Goal: Check status: Check status

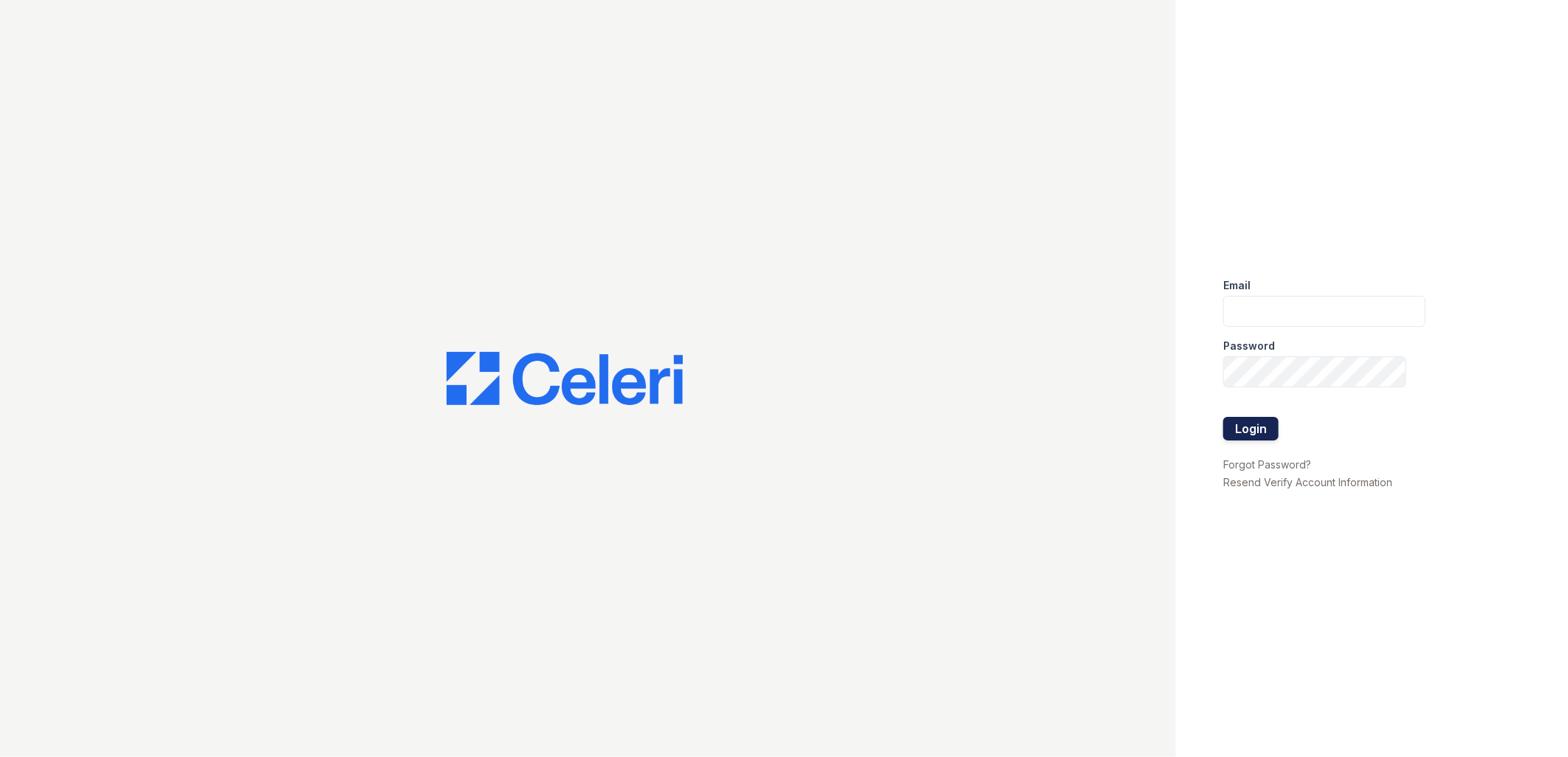
type input "adecker@trinity-pm.com"
drag, startPoint x: 1249, startPoint y: 425, endPoint x: 1241, endPoint y: 421, distance: 8.9
click at [1248, 425] on button "Login" at bounding box center [1251, 429] width 56 height 24
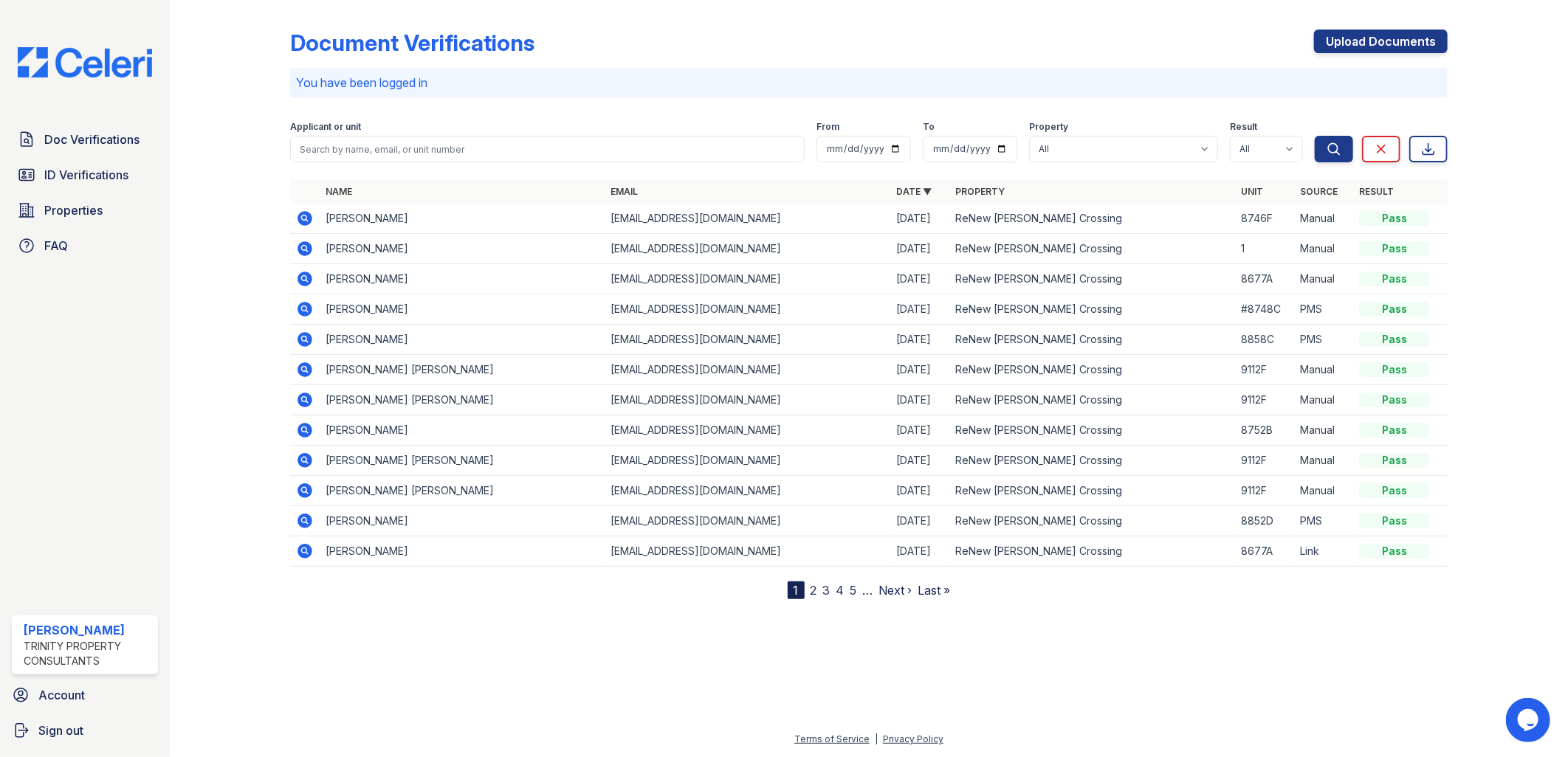
drag, startPoint x: 95, startPoint y: 141, endPoint x: 294, endPoint y: 136, distance: 199.1
click at [95, 141] on span "Doc Verifications" at bounding box center [91, 140] width 95 height 18
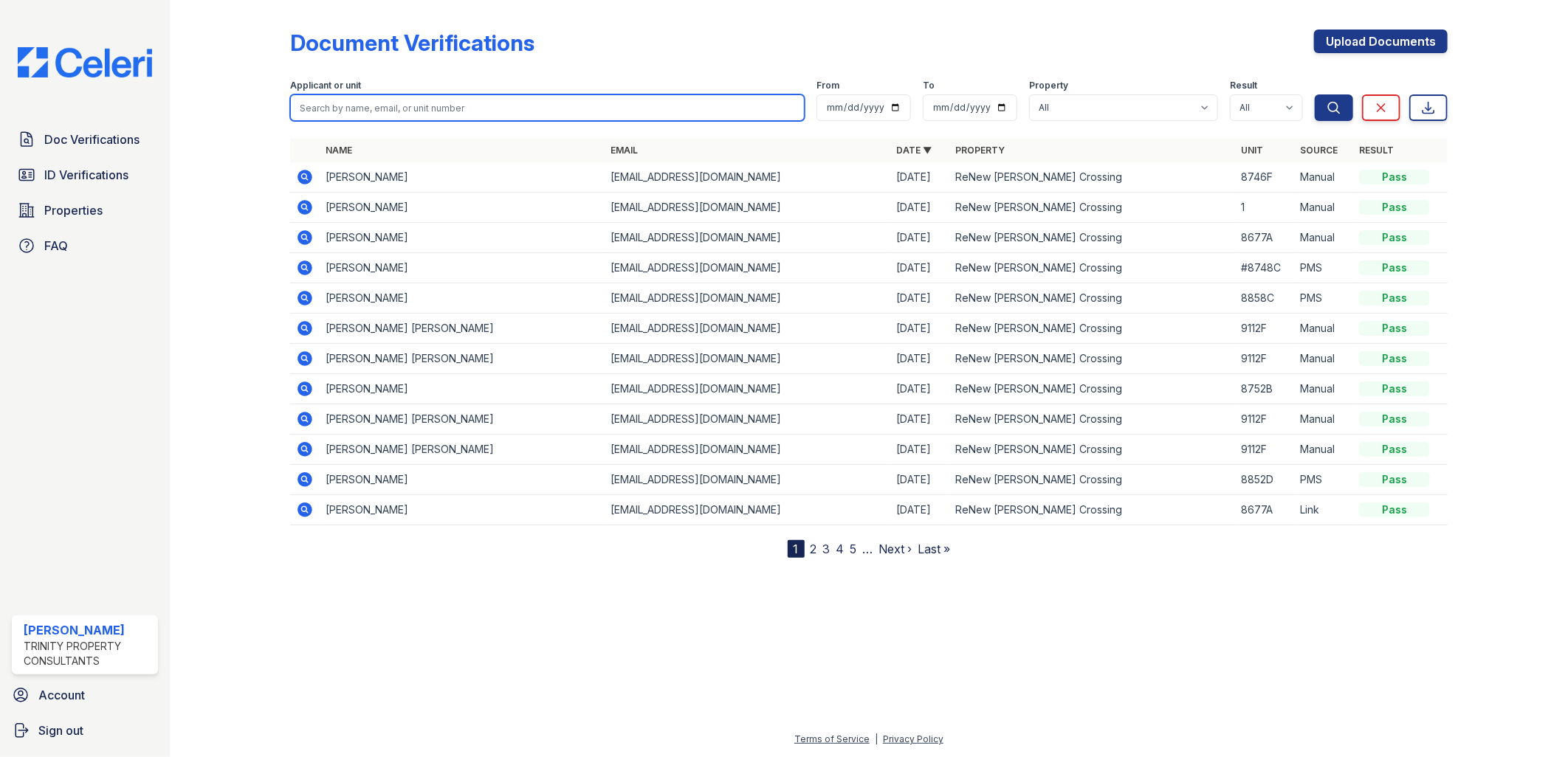
click at [362, 110] on input "search" at bounding box center [548, 108] width 516 height 27
paste input "[PERSON_NAME]"
type input "[PERSON_NAME]"
click at [1315, 95] on button "Search" at bounding box center [1334, 108] width 38 height 27
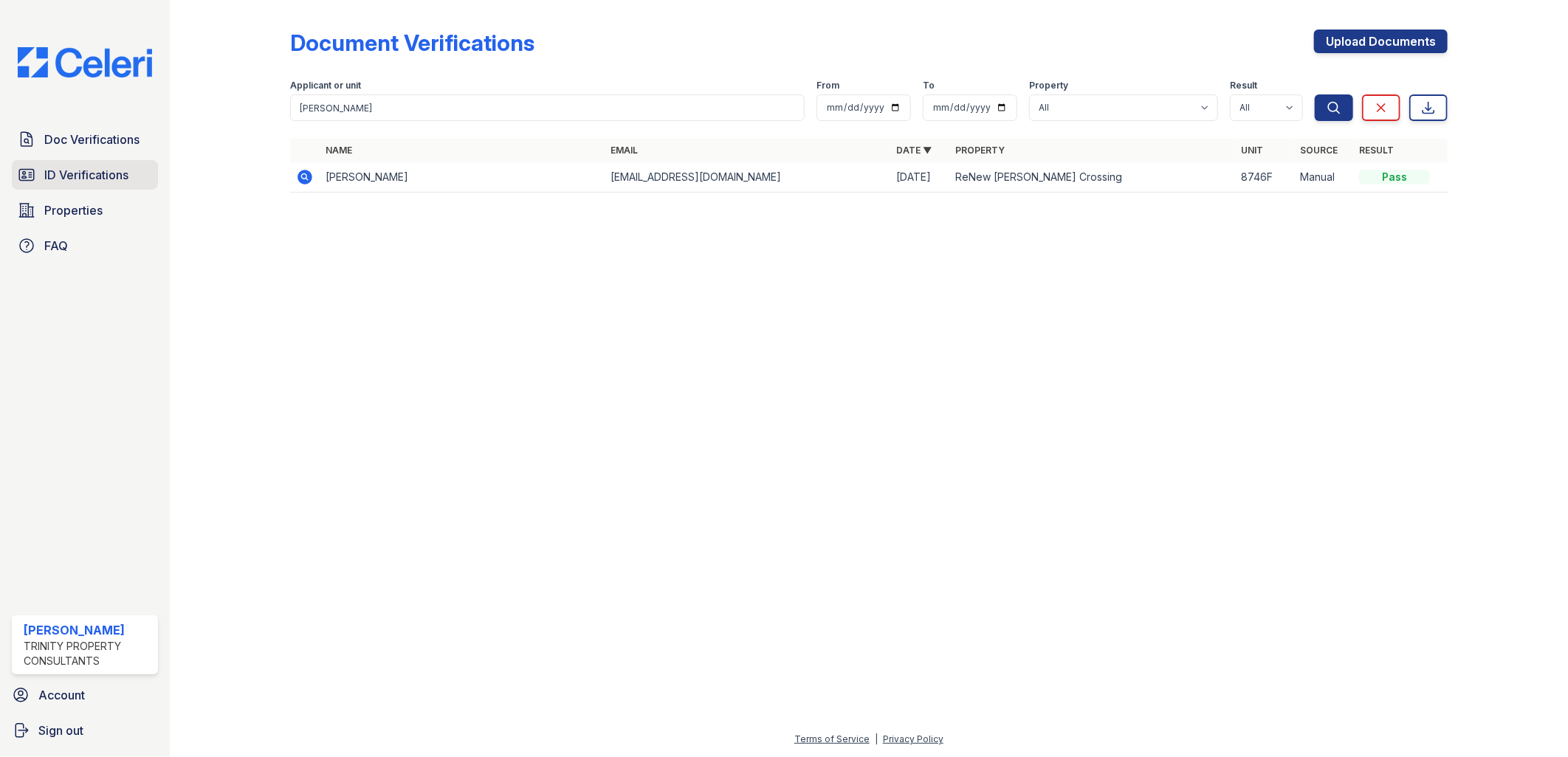
click at [72, 172] on span "ID Verifications" at bounding box center [86, 176] width 84 height 18
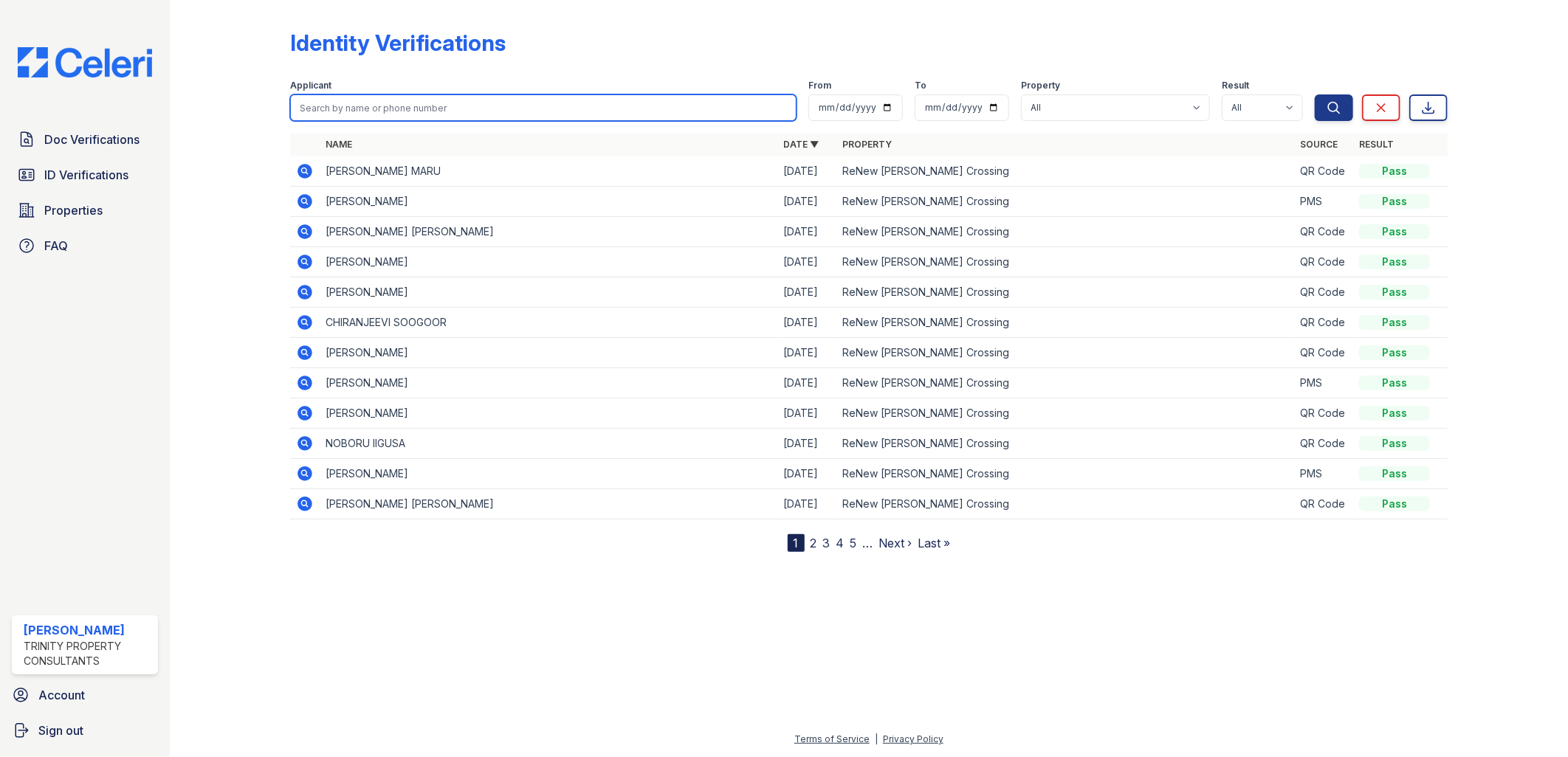
click at [360, 95] on input "search" at bounding box center [544, 108] width 507 height 27
paste input "[PERSON_NAME]"
type input "[PERSON_NAME]"
click at [1315, 95] on button "Search" at bounding box center [1334, 108] width 38 height 27
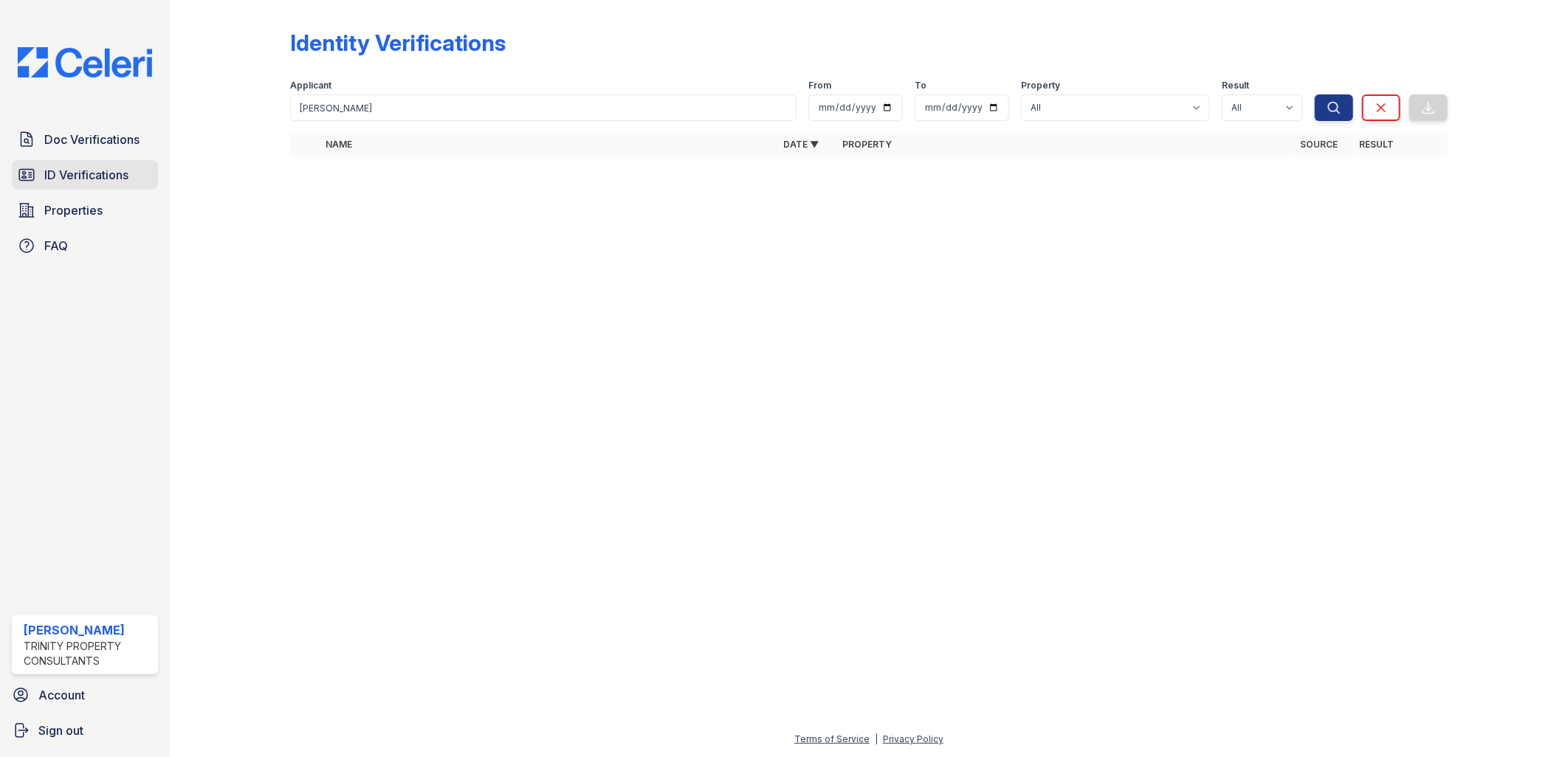
click at [78, 174] on span "ID Verifications" at bounding box center [86, 176] width 84 height 18
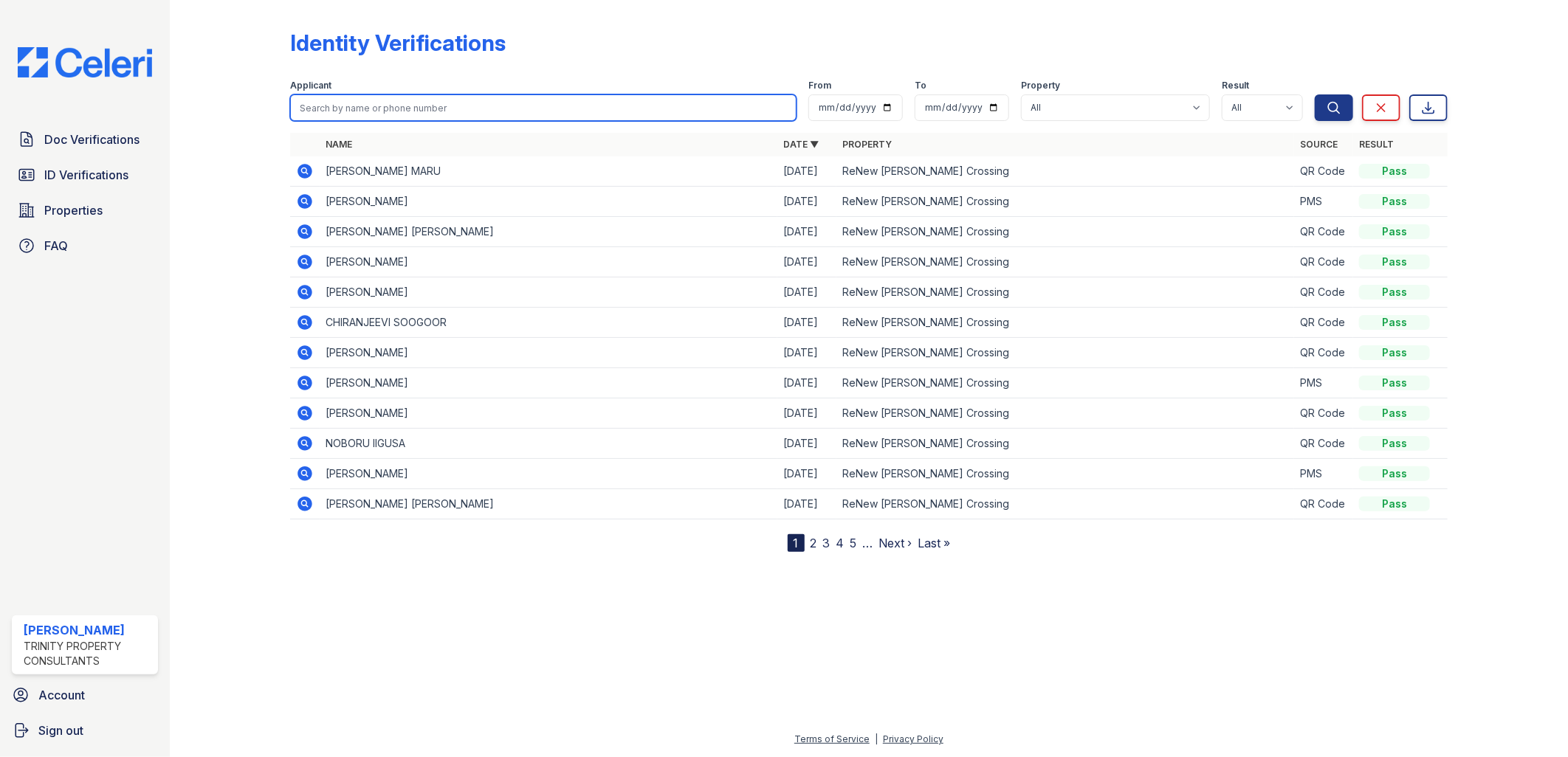
click at [351, 106] on input "search" at bounding box center [544, 108] width 507 height 27
paste input "[PERSON_NAME]"
type input "[PERSON_NAME]"
click at [1315, 95] on button "Search" at bounding box center [1334, 108] width 38 height 27
